Goal: Task Accomplishment & Management: Complete application form

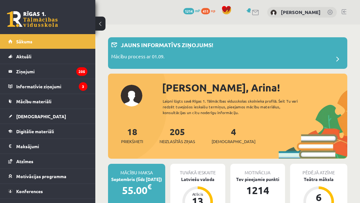
click at [21, 120] on link "[DEMOGRAPHIC_DATA]" at bounding box center [47, 116] width 79 height 15
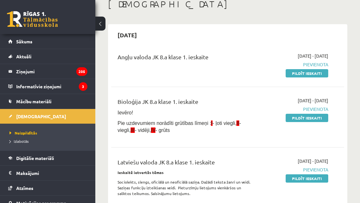
scroll to position [39, 0]
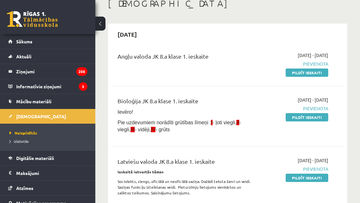
click at [315, 72] on link "Pildīt ieskaiti" at bounding box center [307, 72] width 43 height 8
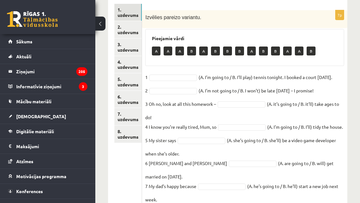
scroll to position [113, 0]
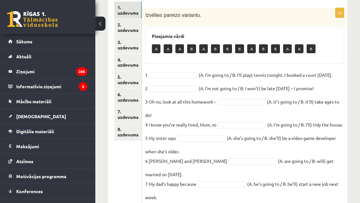
click at [129, 163] on ul "1. uzdevums 2. uzdevums 3. uzdevums 4. uzdevums 5. uzdevums 6. uzdevums 7. uzde…" at bounding box center [128, 103] width 28 height 203
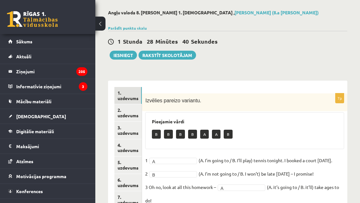
scroll to position [27, 0]
click at [124, 117] on link "2. uzdevums" at bounding box center [127, 112] width 27 height 17
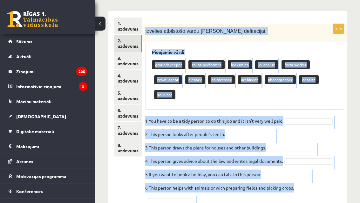
scroll to position [139, 0]
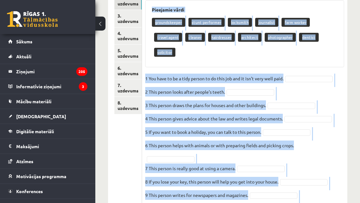
click at [137, 170] on ul "1. uzdevums 2. uzdevums 3. uzdevums 4. uzdevums 5. uzdevums 6. uzdevums 7. uzde…" at bounding box center [128, 97] width 28 height 244
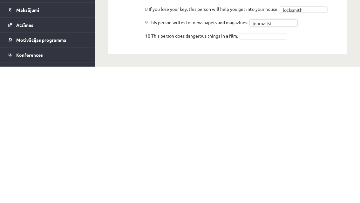
scroll to position [144, 0]
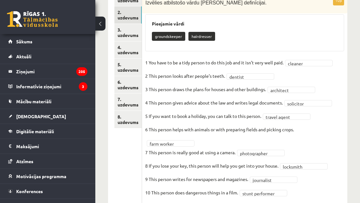
click at [130, 30] on link "3. uzdevums" at bounding box center [127, 32] width 27 height 17
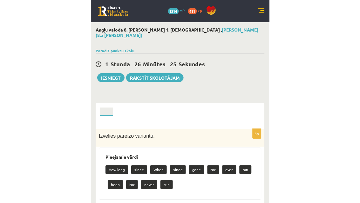
scroll to position [106, 0]
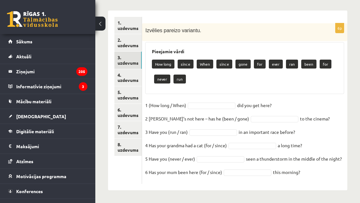
click at [345, 84] on div "6p Izvēlies pareizo variantu. Pieejamie vārdi How long since When since gone fo…" at bounding box center [244, 103] width 205 height 160
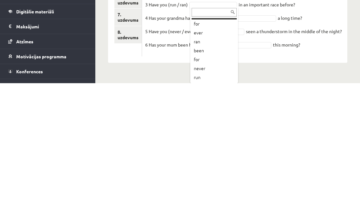
scroll to position [34, 0]
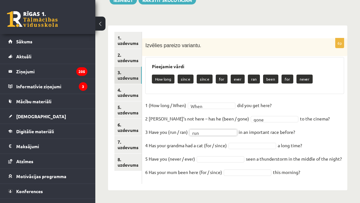
click at [261, 57] on div "Pieejamie vārdi How long since since for ever ran been for never" at bounding box center [244, 75] width 199 height 37
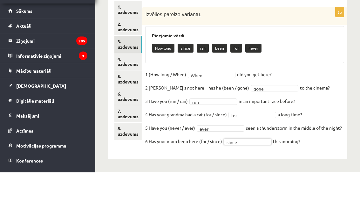
scroll to position [76, 0]
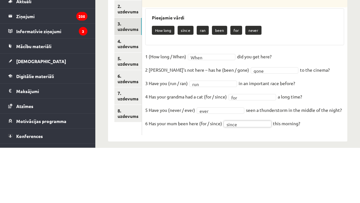
click at [128, 91] on link "4. uzdevums" at bounding box center [127, 99] width 27 height 17
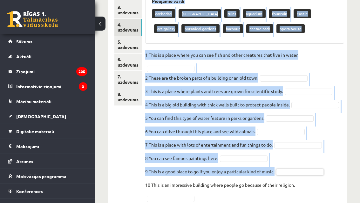
scroll to position [148, 0]
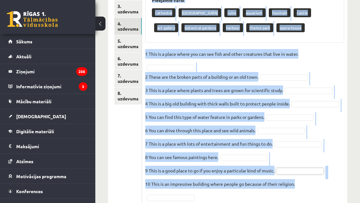
copy div "Pieejamie vārdi cathedral safari park ruins aquarium fountain castle art galler…"
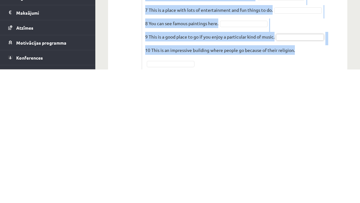
click at [130, 50] on ul "1. uzdevums 2. uzdevums 3. uzdevums 4. uzdevums 5. uzdevums 6. uzdevums 7. uzde…" at bounding box center [128, 85] width 28 height 239
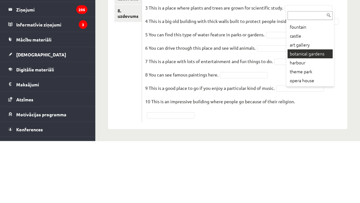
scroll to position [0, 0]
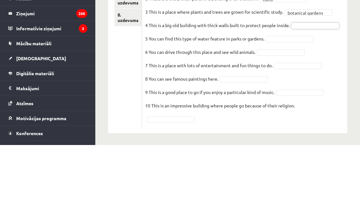
click at [327, 29] on fieldset "**********" at bounding box center [244, 105] width 199 height 153
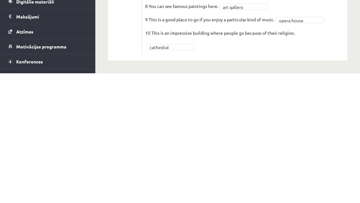
scroll to position [154, 0]
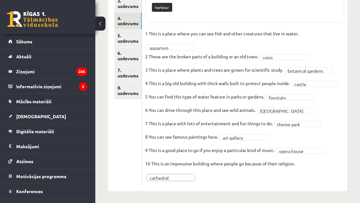
click at [140, 31] on link "5. uzdevums" at bounding box center [127, 38] width 27 height 17
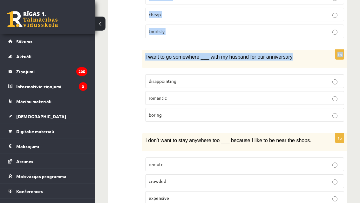
scroll to position [345, 0]
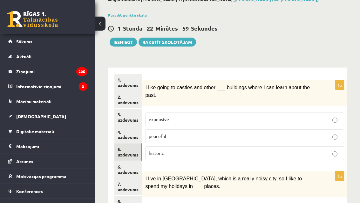
click at [214, 158] on label "historic" at bounding box center [244, 153] width 199 height 14
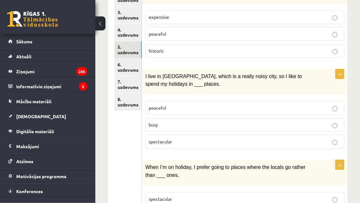
scroll to position [142, 0]
click at [199, 111] on label "peaceful" at bounding box center [244, 108] width 199 height 14
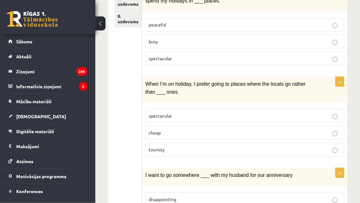
scroll to position [225, 0]
click at [189, 152] on label "touristy" at bounding box center [244, 149] width 199 height 14
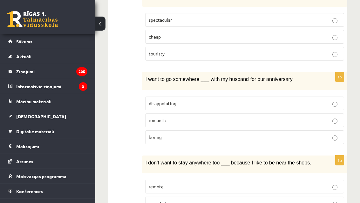
click at [231, 117] on p "romantic" at bounding box center [245, 120] width 192 height 7
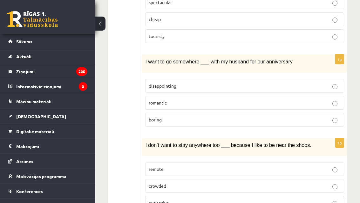
scroll to position [345, 0]
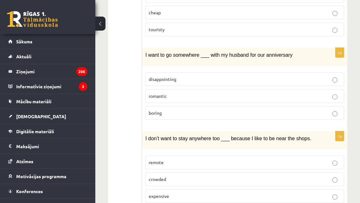
click at [203, 162] on label "remote" at bounding box center [244, 162] width 199 height 14
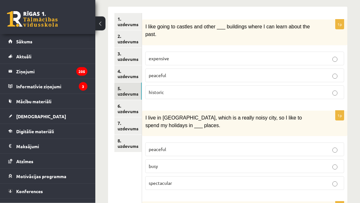
click at [132, 105] on link "6. uzdevums" at bounding box center [127, 108] width 27 height 17
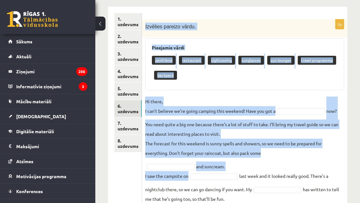
scroll to position [135, 0]
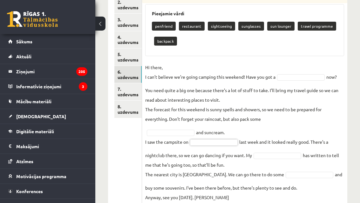
click at [326, 54] on div "Pieejamie vārdi penfriend restaurant sightseeing sunglasses sun lounger travel …" at bounding box center [244, 30] width 199 height 52
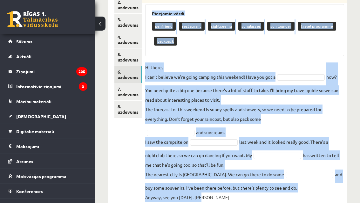
copy div "Pieejamie vārdi penfriend restaurant sightseeing sunglasses sun lounger travel …"
click at [129, 151] on ul "1. uzdevums 2. uzdevums 3. uzdevums 4. uzdevums 5. uzdevums 6. uzdevums 7. uzde…" at bounding box center [128, 92] width 28 height 226
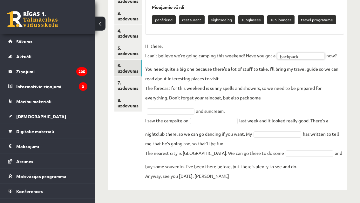
scroll to position [141, 0]
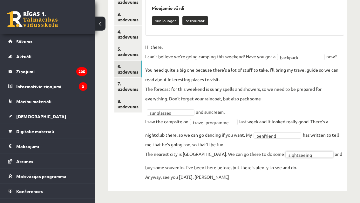
click at [137, 82] on link "7. uzdevums" at bounding box center [127, 86] width 27 height 17
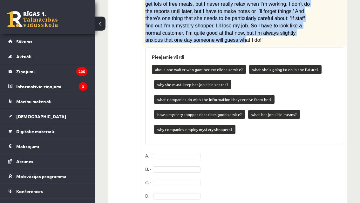
scroll to position [327, 0]
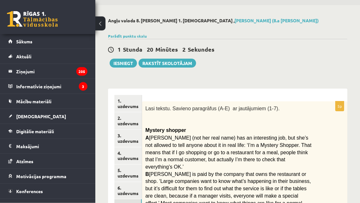
scroll to position [0, 0]
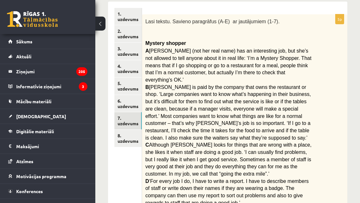
click at [139, 138] on link "8. uzdevums" at bounding box center [127, 137] width 27 height 17
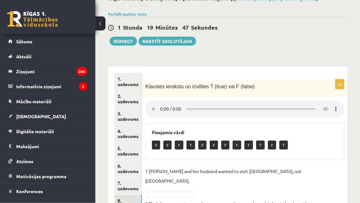
scroll to position [41, 0]
click at [165, 104] on audio at bounding box center [244, 108] width 199 height 17
click at [164, 107] on audio at bounding box center [244, 108] width 199 height 17
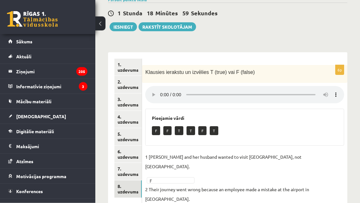
scroll to position [56, 0]
click at [122, 66] on link "1. uzdevums" at bounding box center [127, 67] width 27 height 17
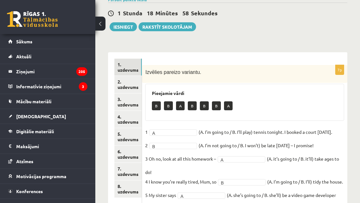
scroll to position [51, 0]
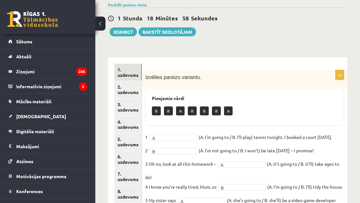
click at [117, 33] on button "Iesniegt" at bounding box center [123, 31] width 27 height 9
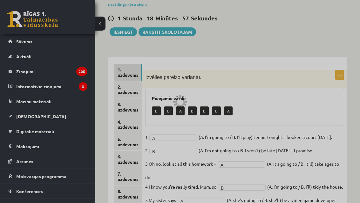
scroll to position [71, 0]
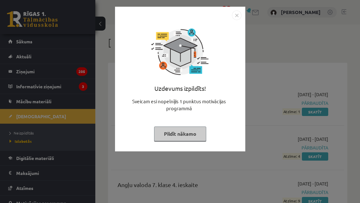
click at [190, 138] on button "Pildīt nākamo" at bounding box center [180, 133] width 52 height 15
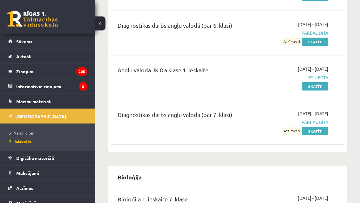
scroll to position [203, 0]
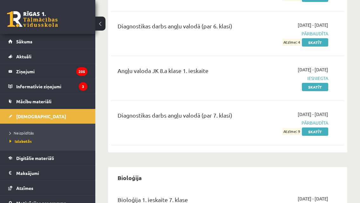
click at [11, 131] on span "Neizpildītās" at bounding box center [22, 132] width 24 height 5
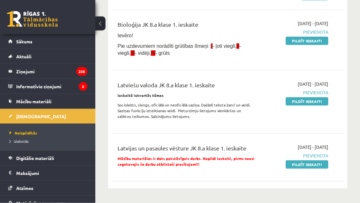
scroll to position [115, 0]
click at [318, 101] on link "Pildīt ieskaiti" at bounding box center [307, 101] width 43 height 8
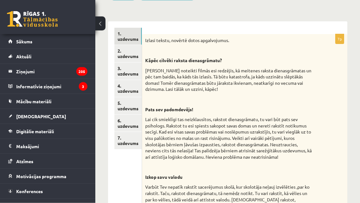
scroll to position [111, 0]
click at [136, 54] on link "2. uzdevums" at bounding box center [127, 53] width 27 height 17
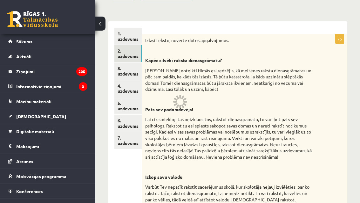
click at [133, 38] on link "1. uzdevums" at bounding box center [127, 36] width 27 height 17
click at [136, 49] on link "2. uzdevums" at bounding box center [127, 53] width 27 height 17
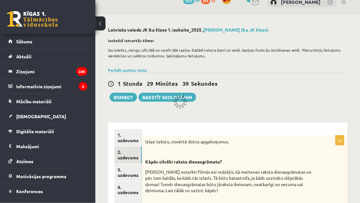
scroll to position [0, 0]
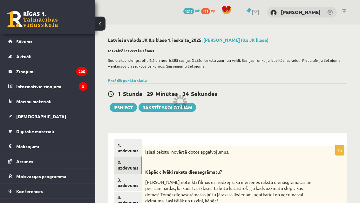
click at [9, 41] on link "Sākums" at bounding box center [47, 41] width 79 height 15
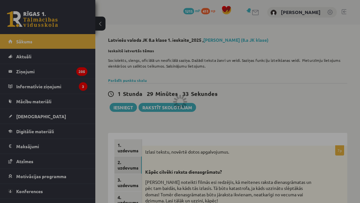
click at [10, 44] on div at bounding box center [180, 101] width 360 height 203
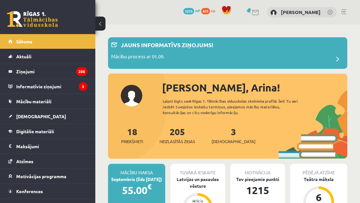
click at [21, 118] on span "[DEMOGRAPHIC_DATA]" at bounding box center [41, 116] width 50 height 6
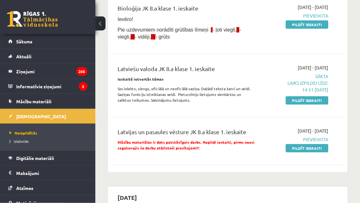
scroll to position [131, 0]
click at [316, 101] on link "Pildīt ieskaiti" at bounding box center [307, 100] width 43 height 8
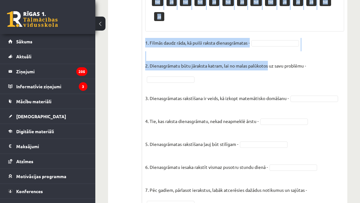
scroll to position [527, 0]
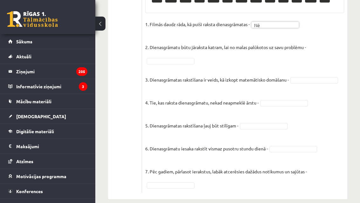
scroll to position [512, 0]
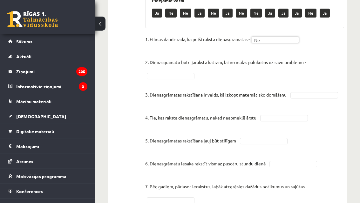
click at [185, 67] on fieldset "1. Filmās daudz rāda, kā puiši raksta dienasgrāmatas - Nē ** 2. Dienasgrāmatu b…" at bounding box center [244, 119] width 199 height 170
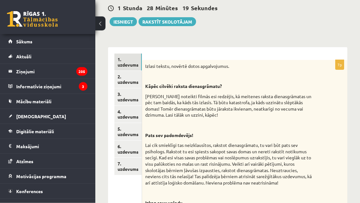
scroll to position [80, 0]
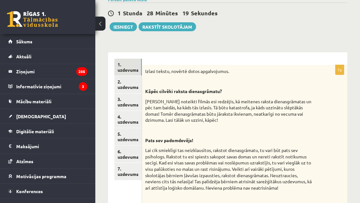
click at [132, 88] on link "2. uzdevums" at bounding box center [127, 84] width 27 height 17
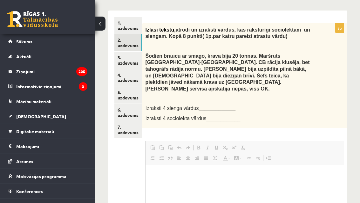
scroll to position [0, 0]
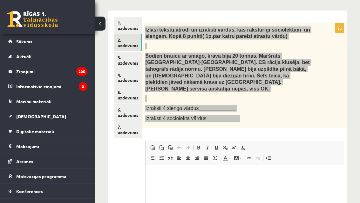
click at [182, 184] on html at bounding box center [245, 173] width 198 height 19
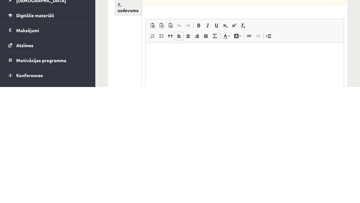
click at [154, 53] on p "Визуальный текстовый редактор, wiswyg-editor-user-answer-47363751687420" at bounding box center [245, 52] width 186 height 7
click at [157, 51] on p "Визуальный текстовый редактор, wiswyg-editor-user-answer-47363751687420" at bounding box center [245, 52] width 186 height 7
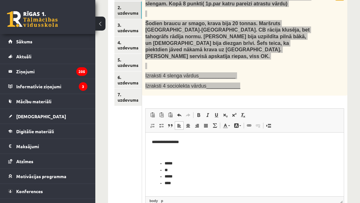
scroll to position [0, 0]
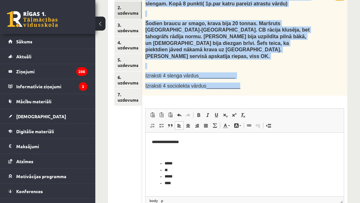
click at [129, 25] on link "3. uzdevums" at bounding box center [127, 27] width 27 height 17
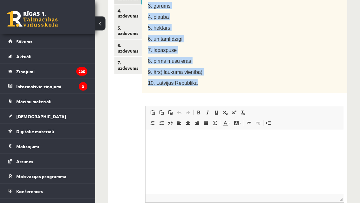
scroll to position [218, 0]
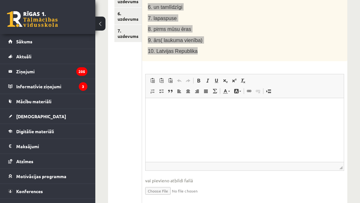
click at [168, 107] on p "Визуальный текстовый редактор, wiswyg-editor-user-answer-47363892863840" at bounding box center [245, 107] width 186 height 7
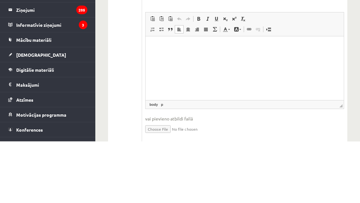
click at [156, 44] on p "Визуальный текстовый редактор, wiswyg-editor-user-answer-47363892863840" at bounding box center [245, 46] width 186 height 7
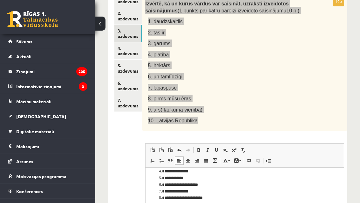
scroll to position [131, 0]
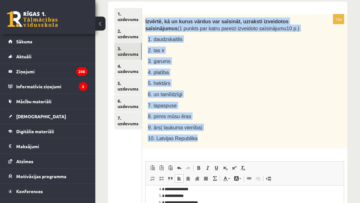
click at [132, 68] on link "4. uzdevums" at bounding box center [127, 68] width 27 height 17
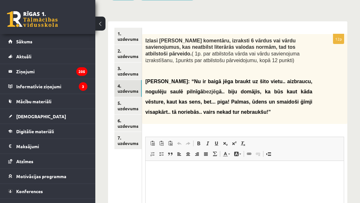
scroll to position [0, 0]
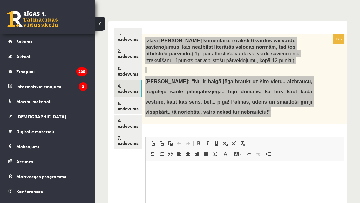
click at [191, 180] on html at bounding box center [245, 169] width 198 height 19
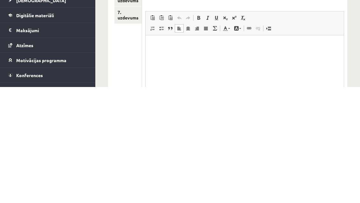
click at [153, 45] on p "Визуальный текстовый редактор, wiswyg-editor-user-answer-47363940634420" at bounding box center [245, 44] width 186 height 7
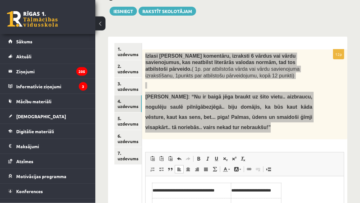
scroll to position [89, 0]
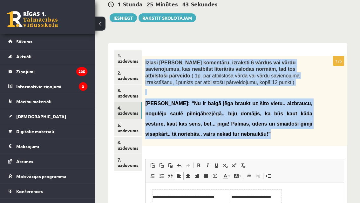
click at [134, 121] on link "5. uzdevums" at bounding box center [127, 127] width 27 height 17
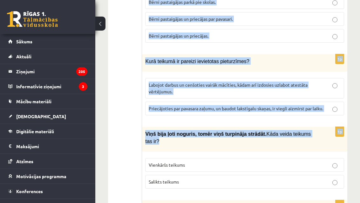
scroll to position [704, 0]
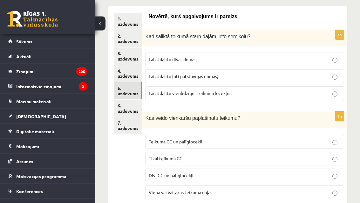
scroll to position [128, 0]
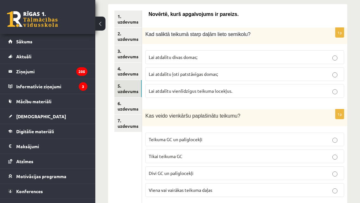
click at [233, 77] on p "Lai atdalītu ļoti patstāvīgas domas;" at bounding box center [245, 74] width 192 height 7
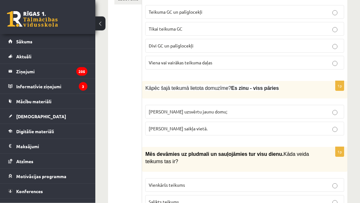
scroll to position [256, 0]
click at [293, 11] on p "Teikuma GC un palīglocekļi" at bounding box center [245, 12] width 192 height 7
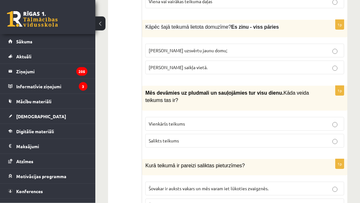
scroll to position [317, 0]
click at [277, 52] on p "Lai uzsvērtu jaunu domu;" at bounding box center [245, 50] width 192 height 7
click at [235, 121] on p "Vienkāršs teikums" at bounding box center [245, 123] width 192 height 7
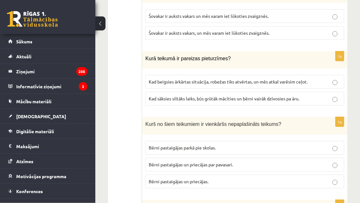
scroll to position [490, 0]
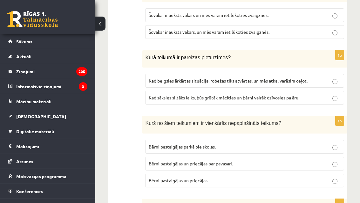
click at [329, 30] on p "Šovakar ir auksts vakars, un mēs varam iet lūkoties zvaigznēs." at bounding box center [245, 32] width 192 height 7
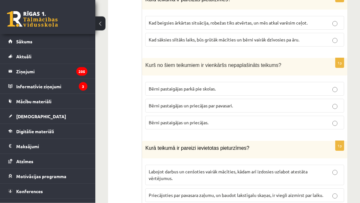
scroll to position [547, 0]
click at [280, 24] on span "Kad beigsies ārkārtas situācija, robežas tiks atvērtas, un mēs atkal varēsim ce…" at bounding box center [228, 23] width 159 height 6
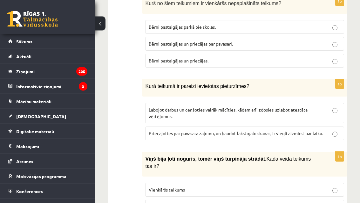
scroll to position [609, 0]
click at [273, 24] on p "Bērni pastaigājas parkā pie skolas." at bounding box center [245, 27] width 192 height 7
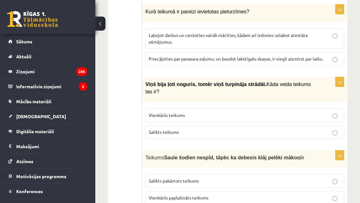
scroll to position [704, 0]
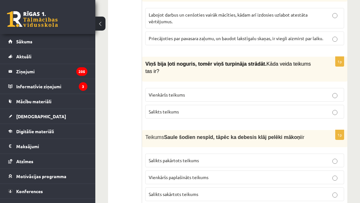
click at [239, 120] on div "1p Viņš bija ļoti noguris, tomēr viņš turpināja strādāt. Kāda veida teikums tas…" at bounding box center [244, 90] width 205 height 67
click at [262, 94] on p "Vienkāršs teikums" at bounding box center [245, 94] width 192 height 7
click at [224, 158] on p "Salikts pakārtots teikums" at bounding box center [245, 160] width 192 height 7
click at [242, 116] on label "Salikts teikums" at bounding box center [244, 112] width 199 height 14
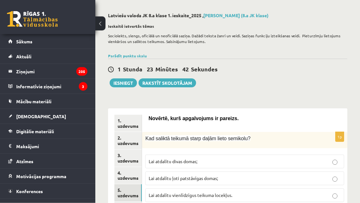
scroll to position [0, 0]
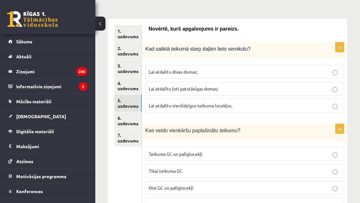
click at [135, 120] on link "6. uzdevums" at bounding box center [127, 120] width 27 height 17
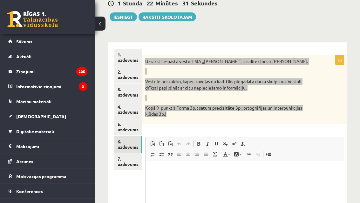
click at [209, 178] on html at bounding box center [245, 170] width 198 height 19
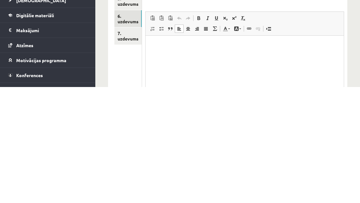
click at [159, 44] on p "Визуальный текстовый редактор, wiswyg-editor-user-answer-47363850710420" at bounding box center [245, 45] width 186 height 7
click at [154, 43] on p "Визуальный текстовый редактор, wiswyg-editor-user-answer-47363850710420" at bounding box center [245, 45] width 186 height 7
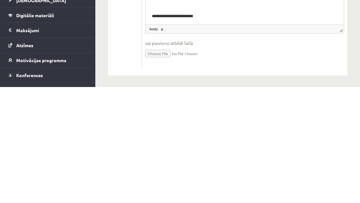
scroll to position [154, 0]
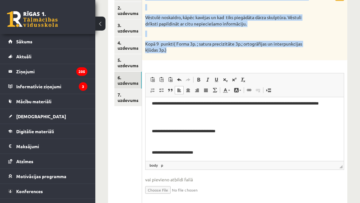
click at [134, 94] on link "7. uzdevums" at bounding box center [127, 97] width 27 height 17
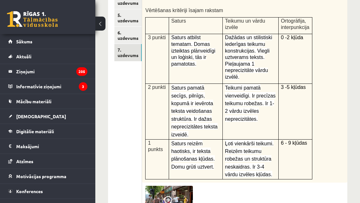
scroll to position [0, 0]
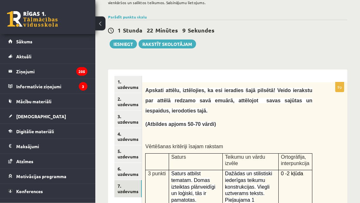
click at [141, 82] on link "1. uzdevums" at bounding box center [127, 84] width 27 height 17
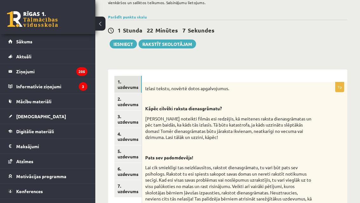
click at [136, 100] on link "2. uzdevums" at bounding box center [127, 101] width 27 height 17
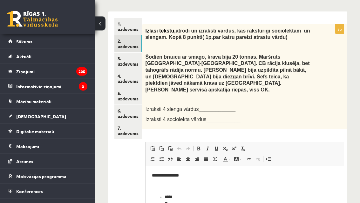
scroll to position [117, 0]
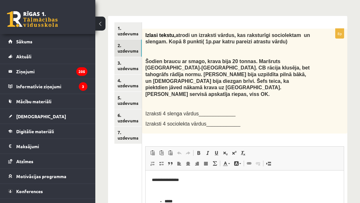
click at [138, 60] on link "3. uzdevums" at bounding box center [127, 65] width 27 height 17
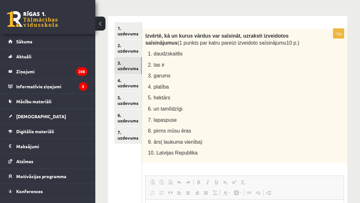
scroll to position [0, 0]
click at [138, 80] on link "4. uzdevums" at bounding box center [127, 82] width 27 height 17
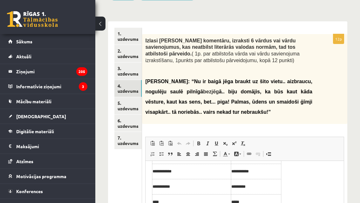
scroll to position [18, 0]
click at [134, 69] on link "3. uzdevums" at bounding box center [127, 70] width 27 height 17
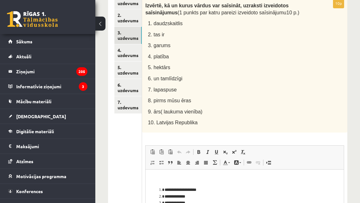
scroll to position [0, 0]
click at [134, 52] on link "4. uzdevums" at bounding box center [127, 52] width 27 height 17
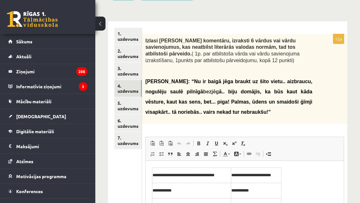
click at [127, 105] on link "5. uzdevums" at bounding box center [127, 105] width 27 height 17
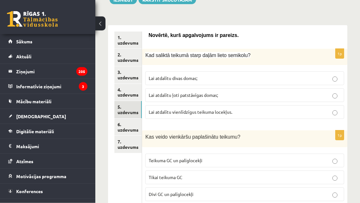
click at [131, 130] on link "6. uzdevums" at bounding box center [127, 127] width 27 height 17
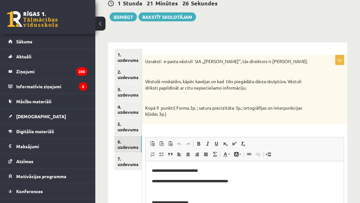
click at [130, 20] on button "Iesniegt" at bounding box center [123, 16] width 27 height 9
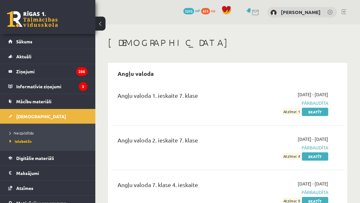
click at [12, 134] on span "Neizpildītās" at bounding box center [22, 132] width 24 height 5
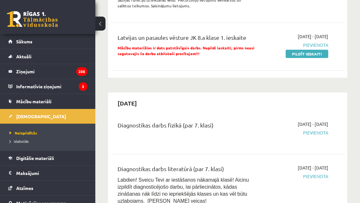
scroll to position [224, 0]
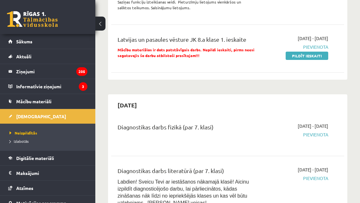
click at [15, 143] on link "Izlabotās" at bounding box center [49, 141] width 79 height 6
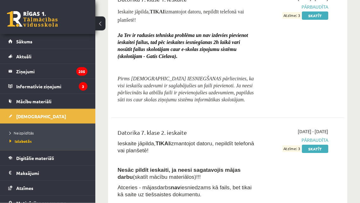
scroll to position [732, 0]
